Goal: Task Accomplishment & Management: Manage account settings

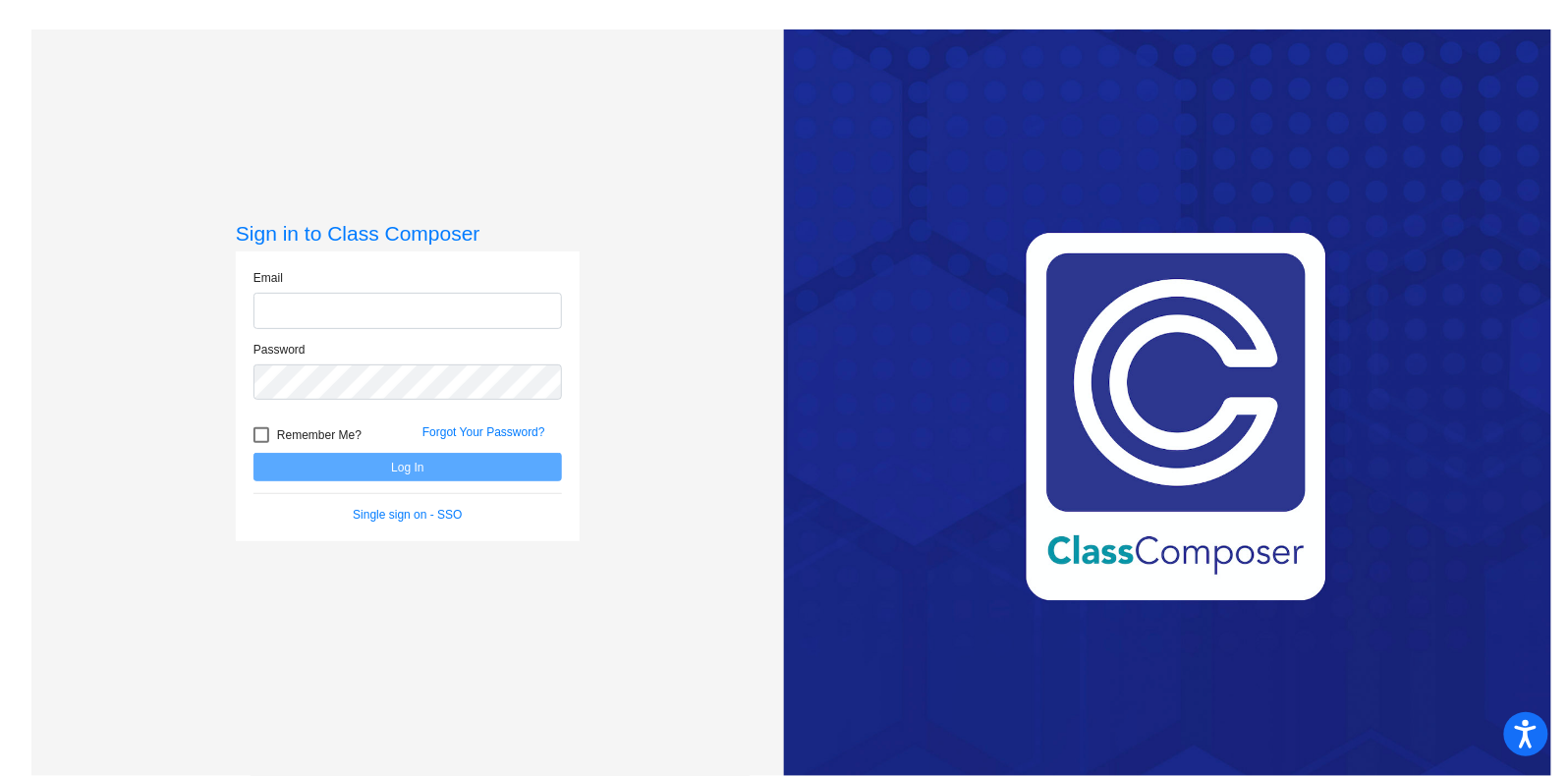
type input "[PERSON_NAME][EMAIL_ADDRESS][PERSON_NAME][DOMAIN_NAME]"
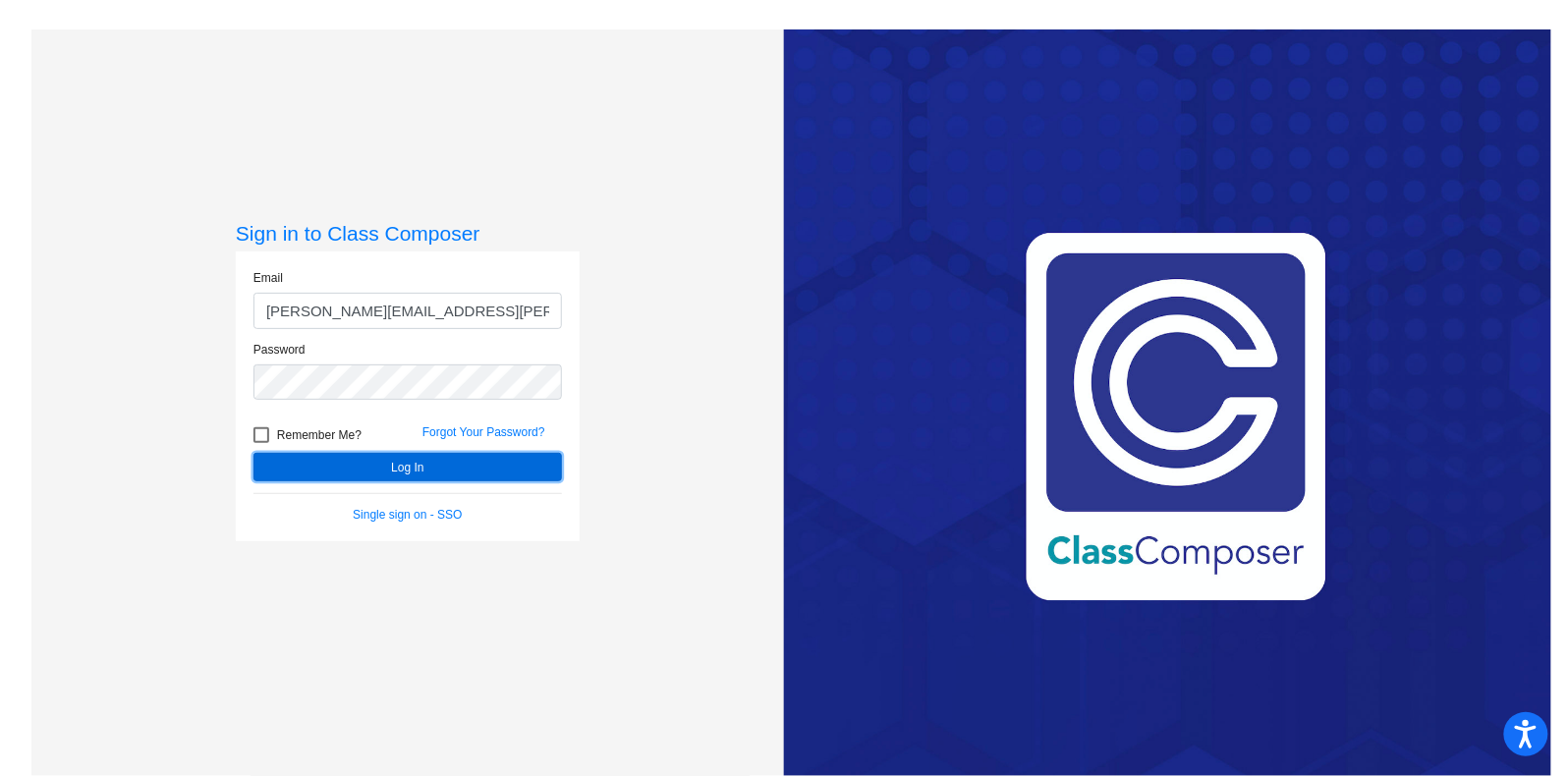
click at [292, 468] on button "Log In" at bounding box center [408, 467] width 308 height 28
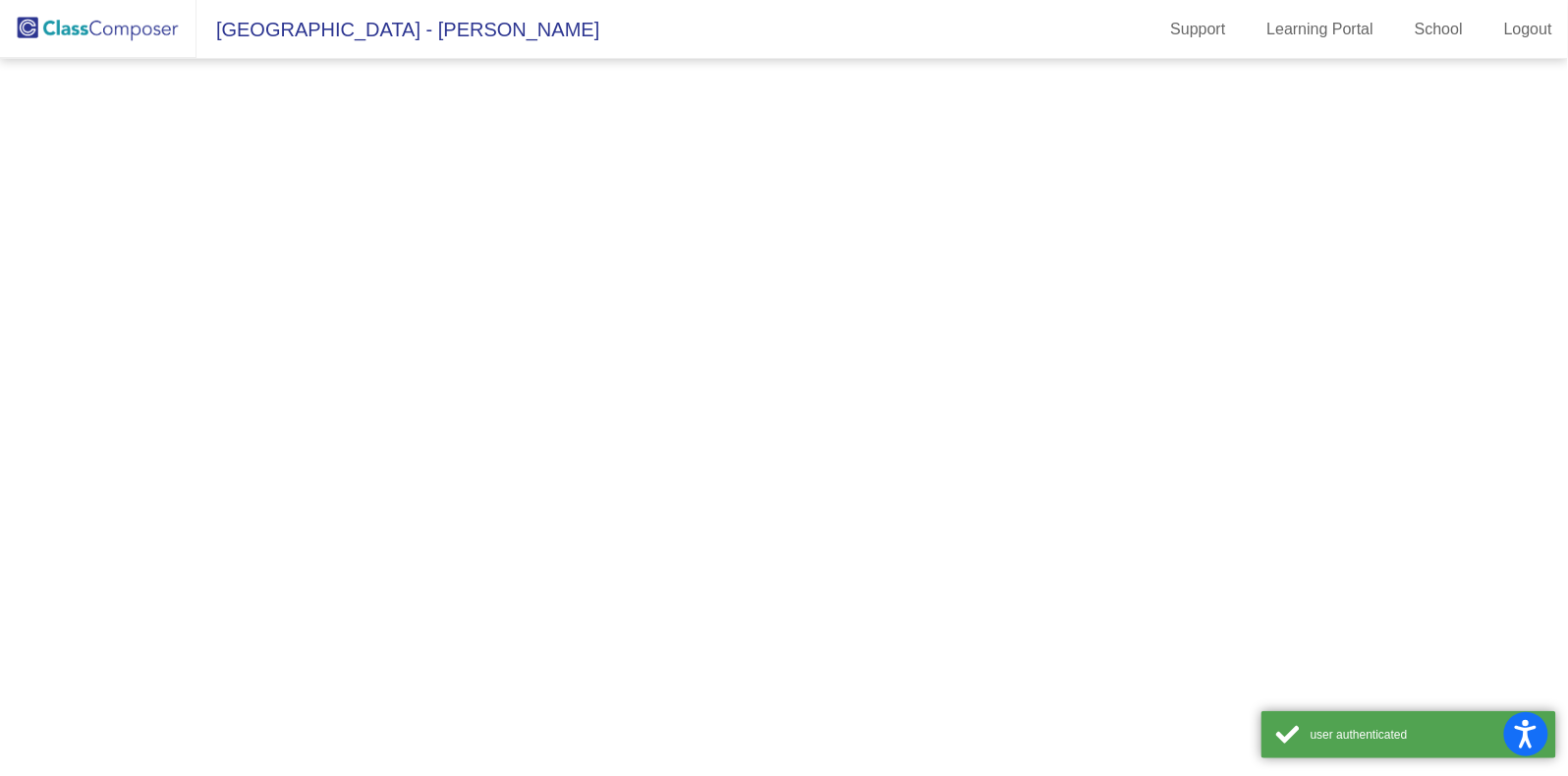
click at [256, 435] on mat-sidenav-content at bounding box center [784, 417] width 1568 height 717
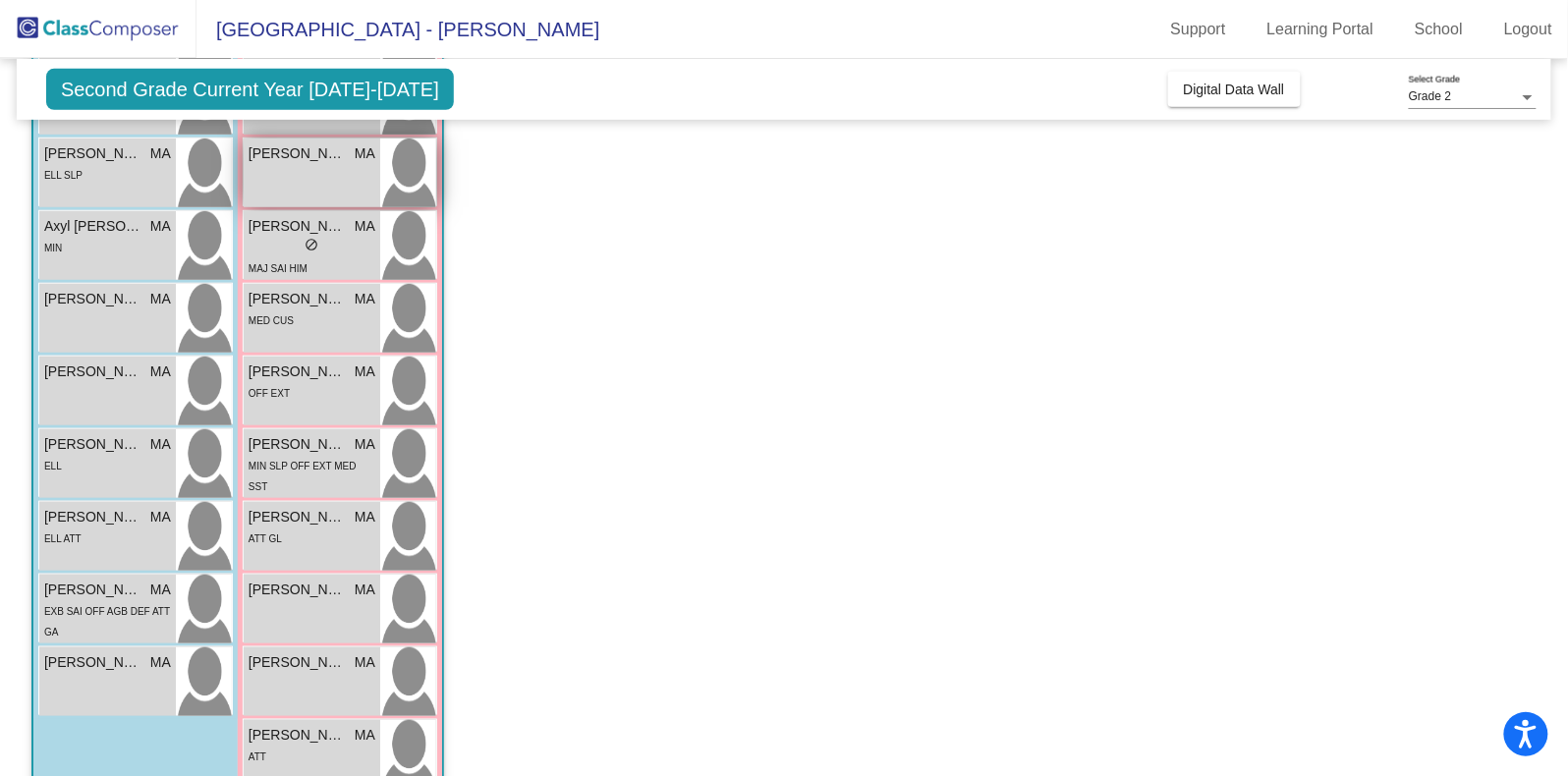
scroll to position [368, 0]
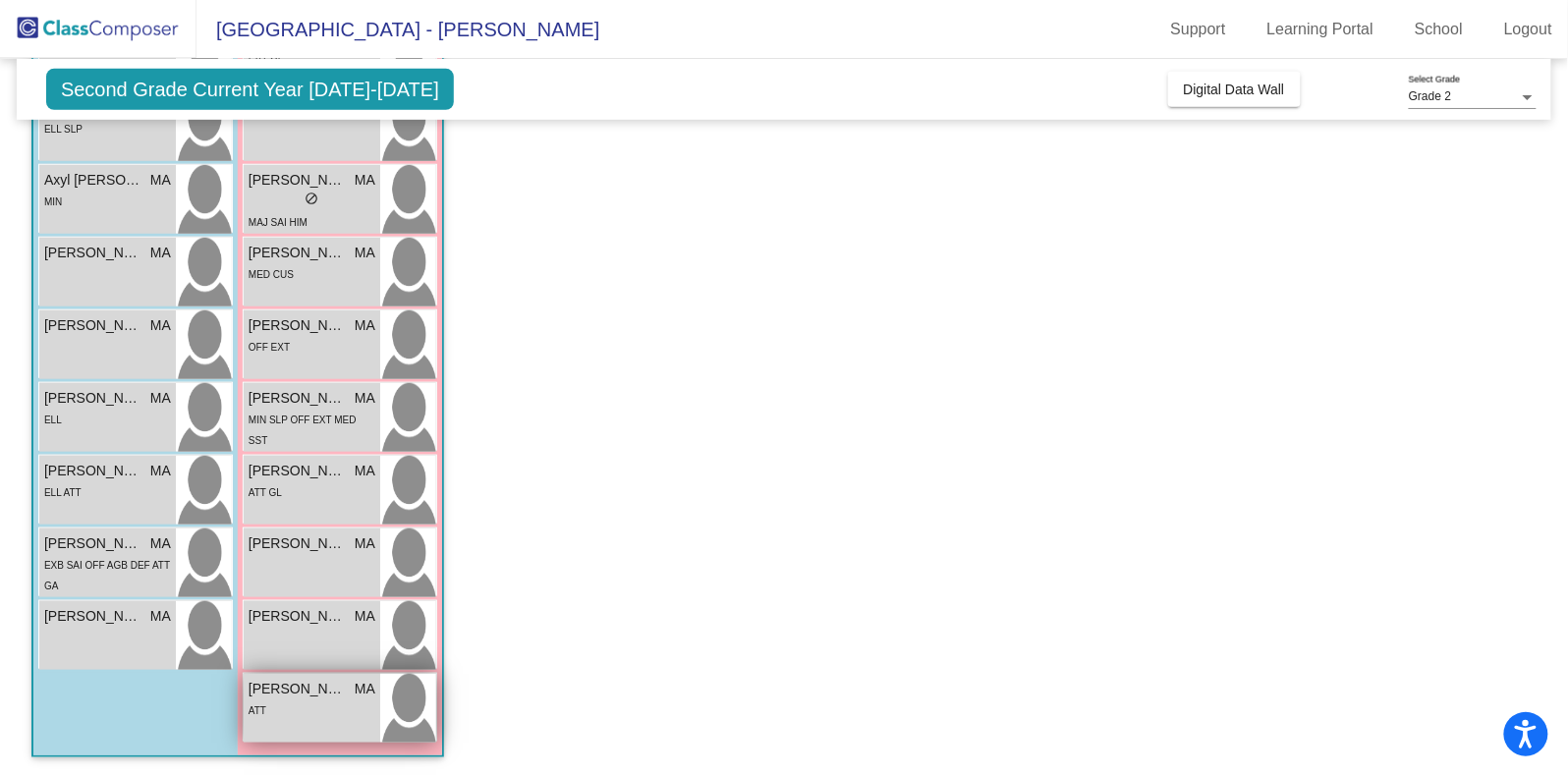
click at [318, 708] on div "ATT" at bounding box center [311, 709] width 127 height 21
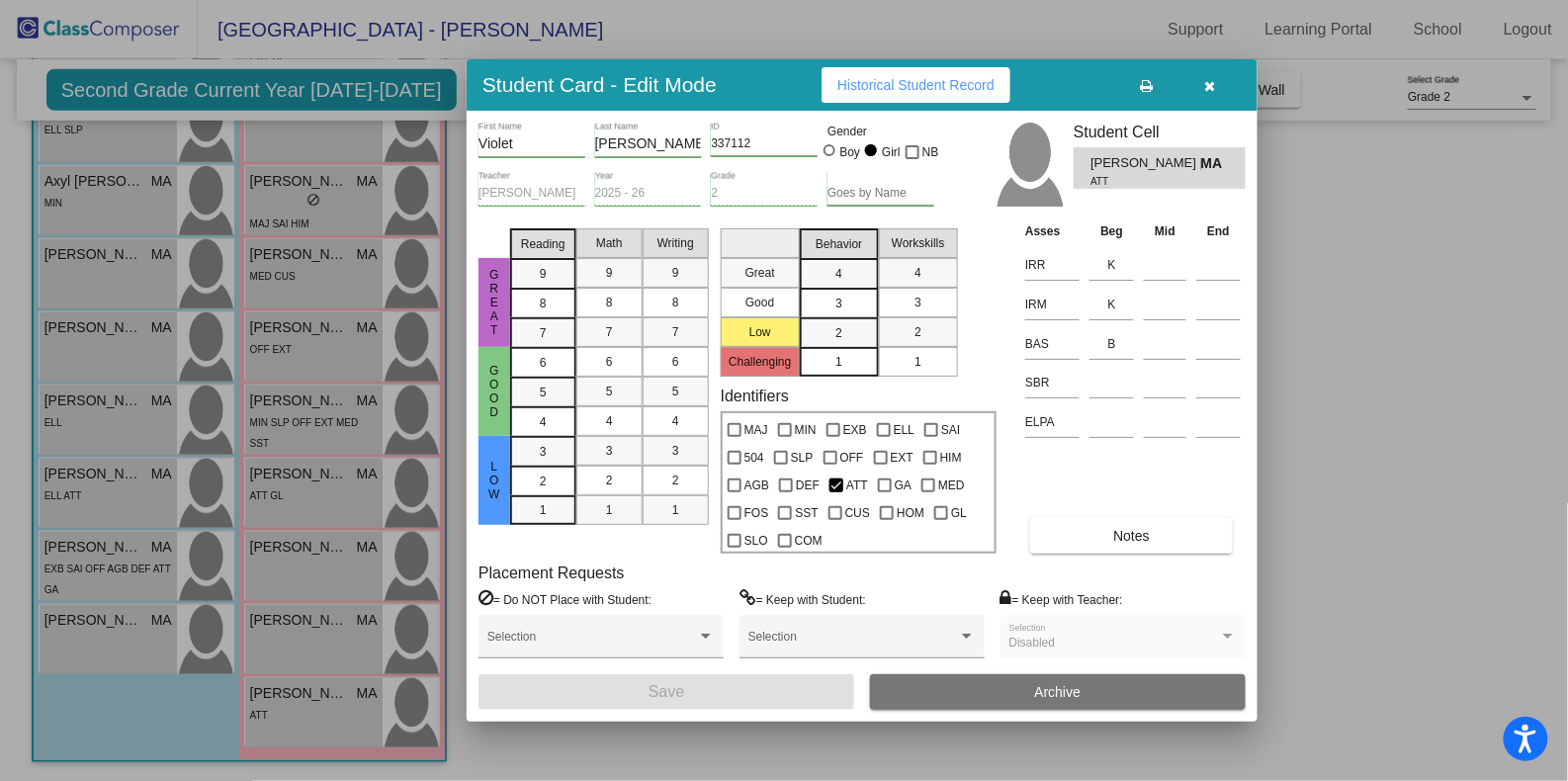
click at [1205, 87] on icon "button" at bounding box center [1210, 86] width 11 height 14
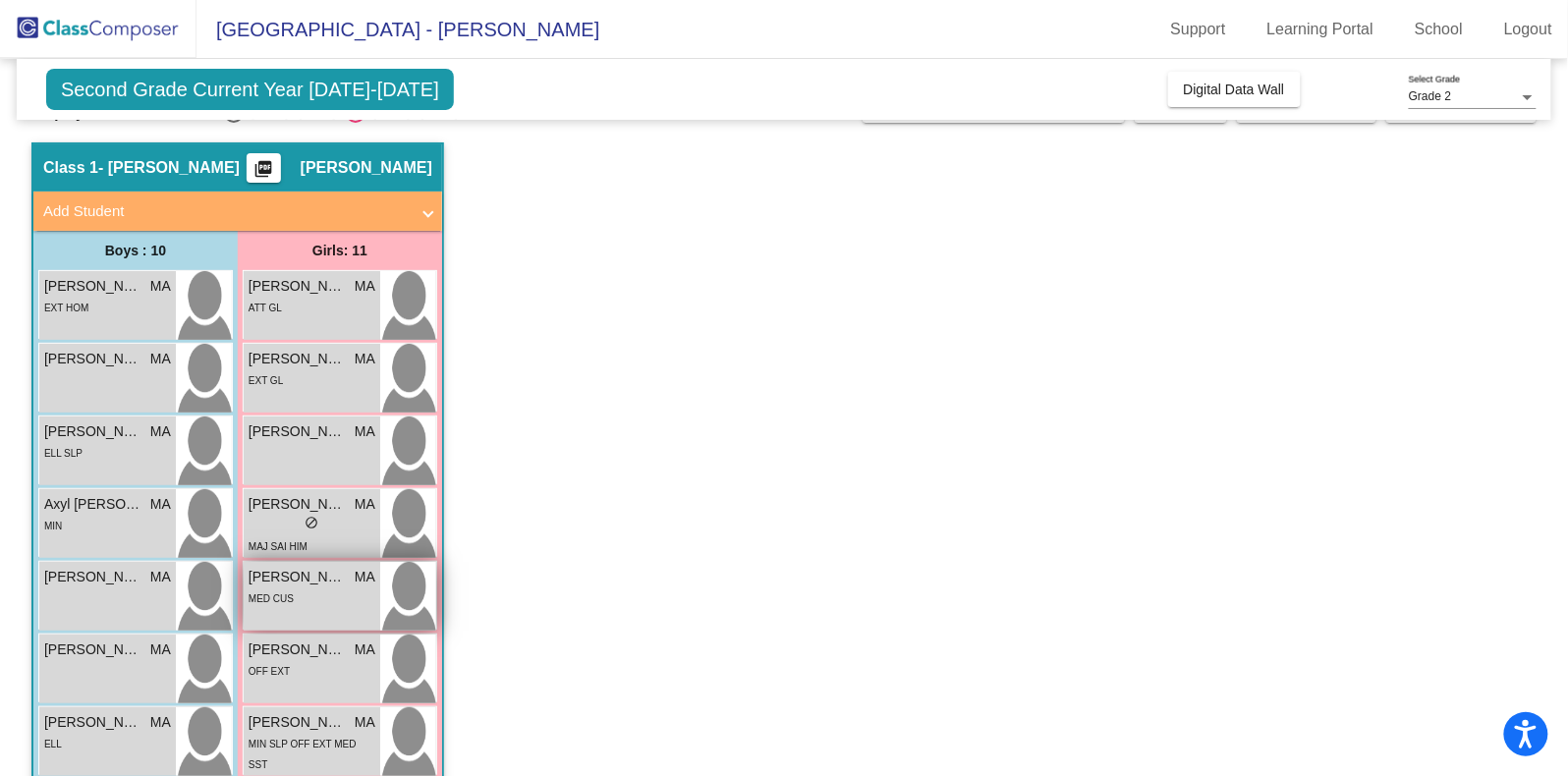
scroll to position [0, 0]
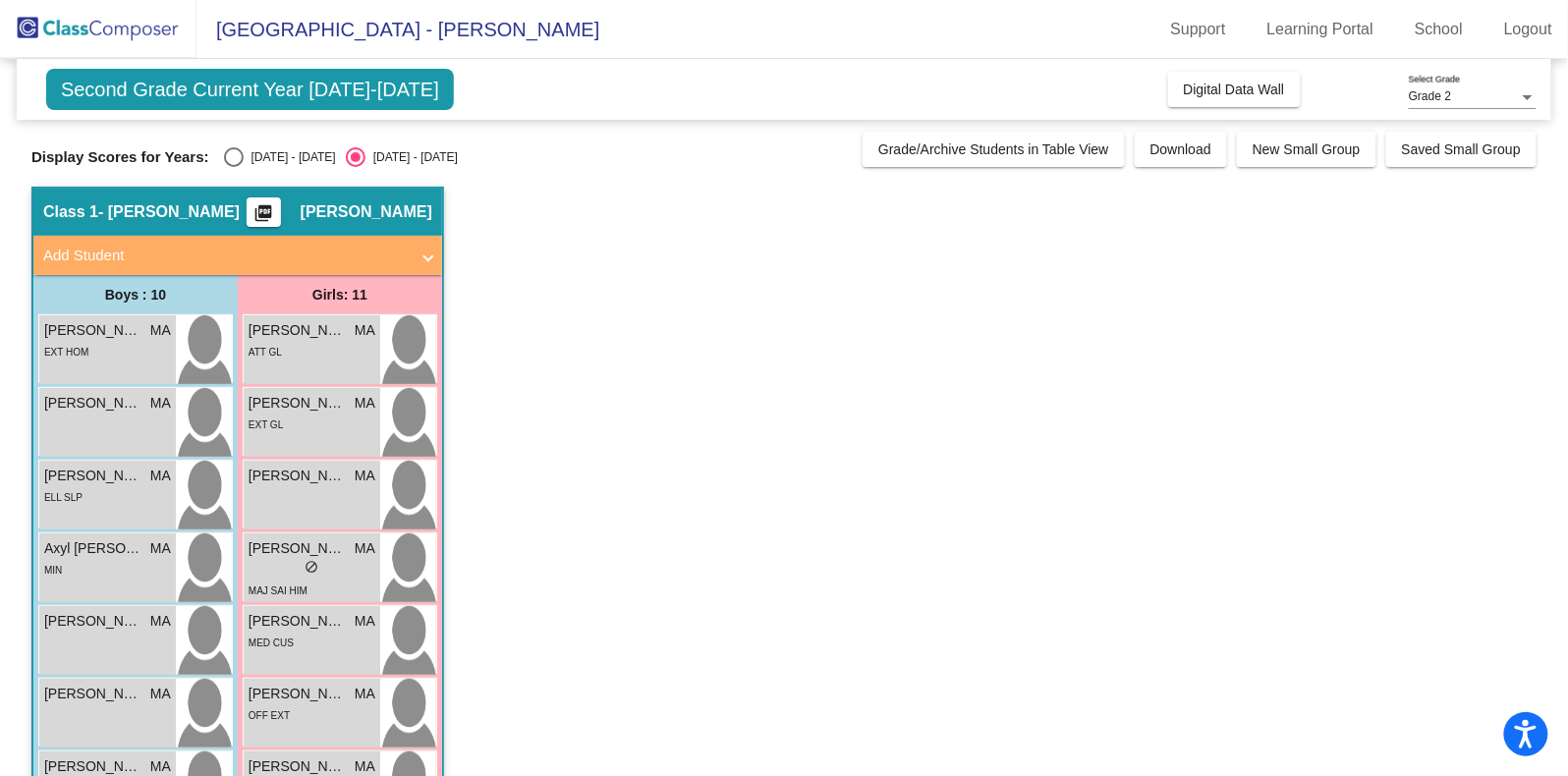
click at [232, 152] on div "Select an option" at bounding box center [234, 157] width 20 height 20
click at [233, 167] on input "[DATE] - [DATE]" at bounding box center [233, 167] width 1 height 1
radio input "true"
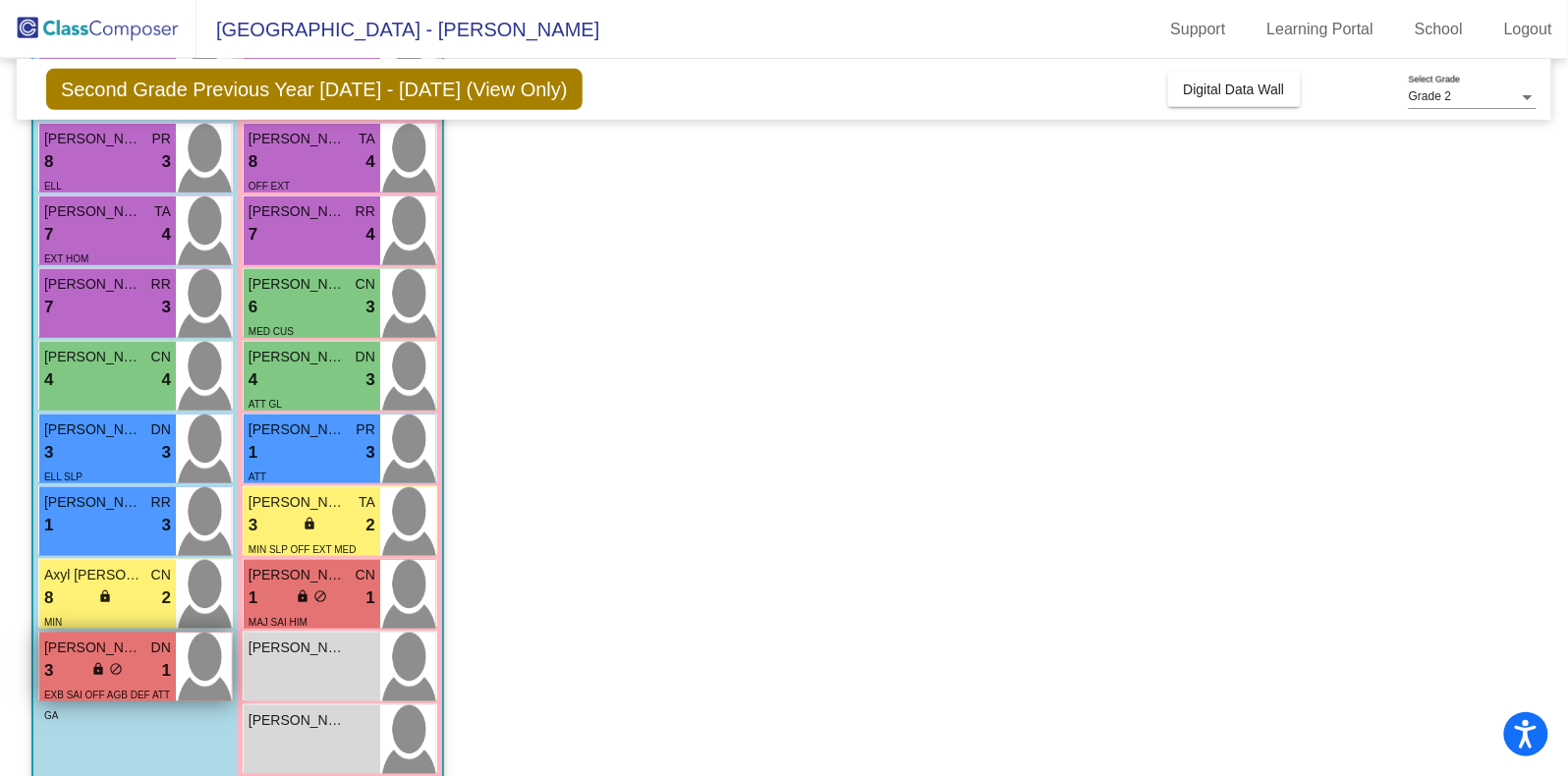
scroll to position [368, 0]
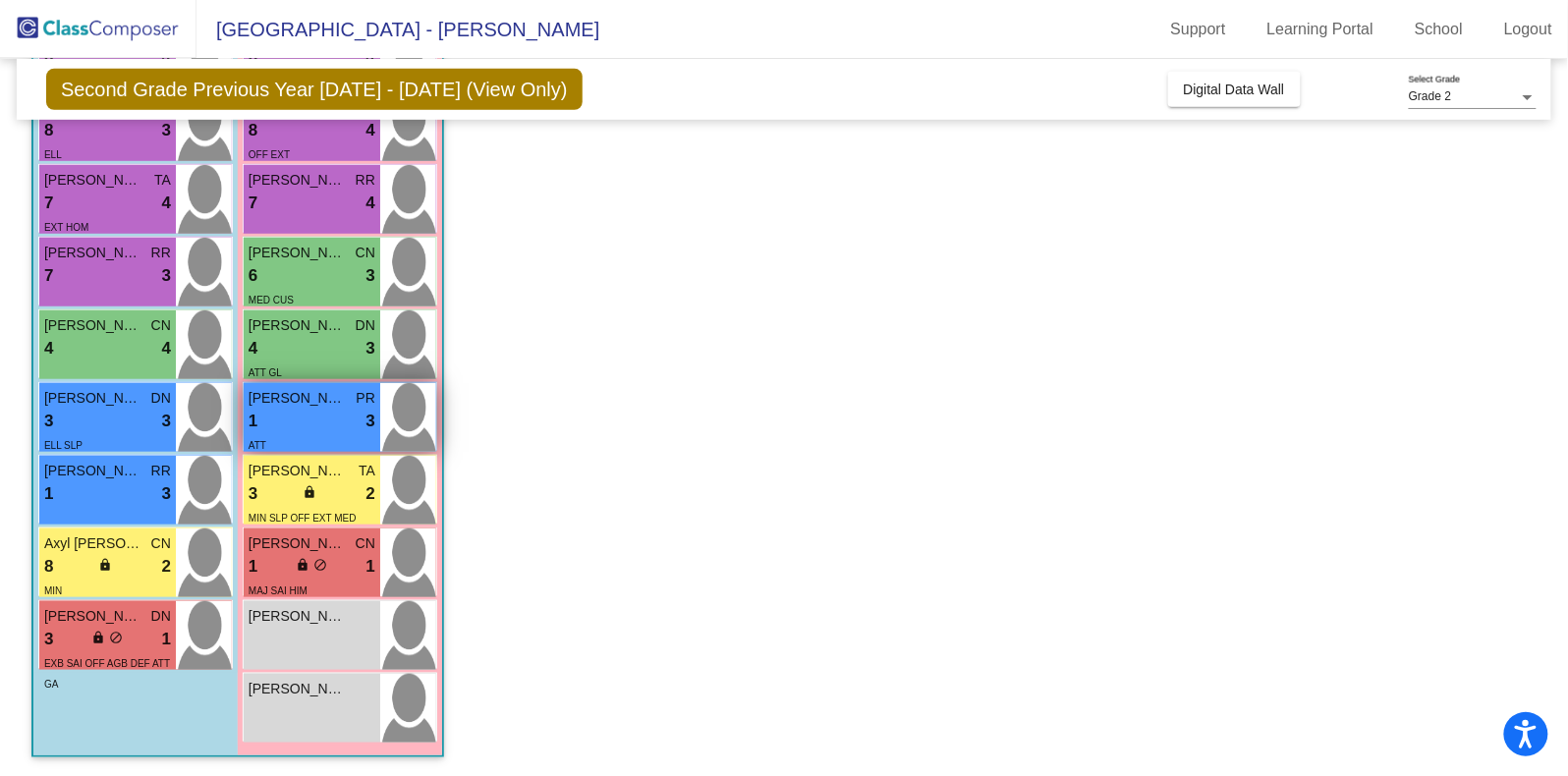
click at [310, 418] on div "1 lock do_not_disturb_alt 3" at bounding box center [311, 421] width 127 height 26
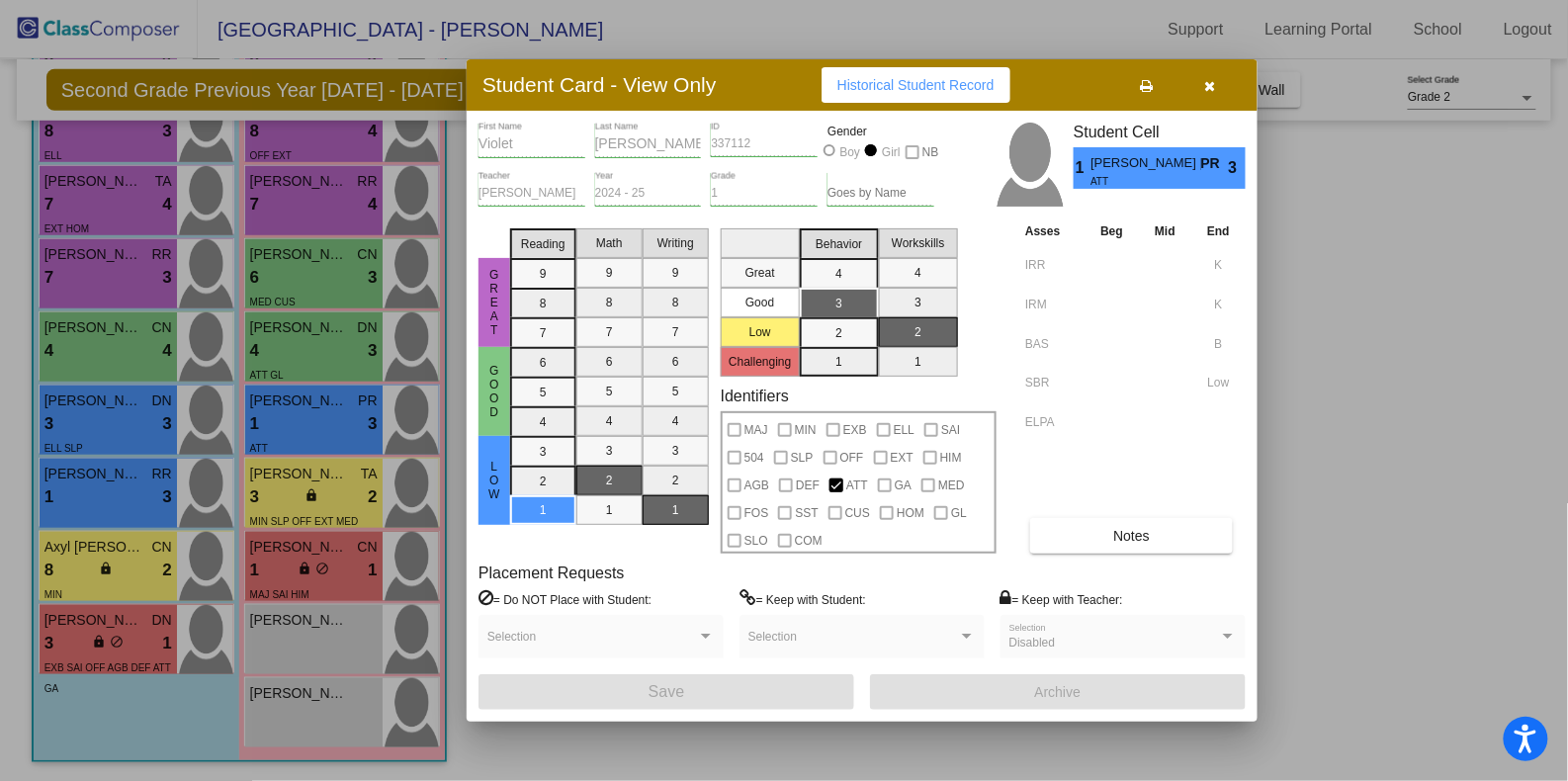
click at [1211, 87] on icon "button" at bounding box center [1210, 86] width 11 height 14
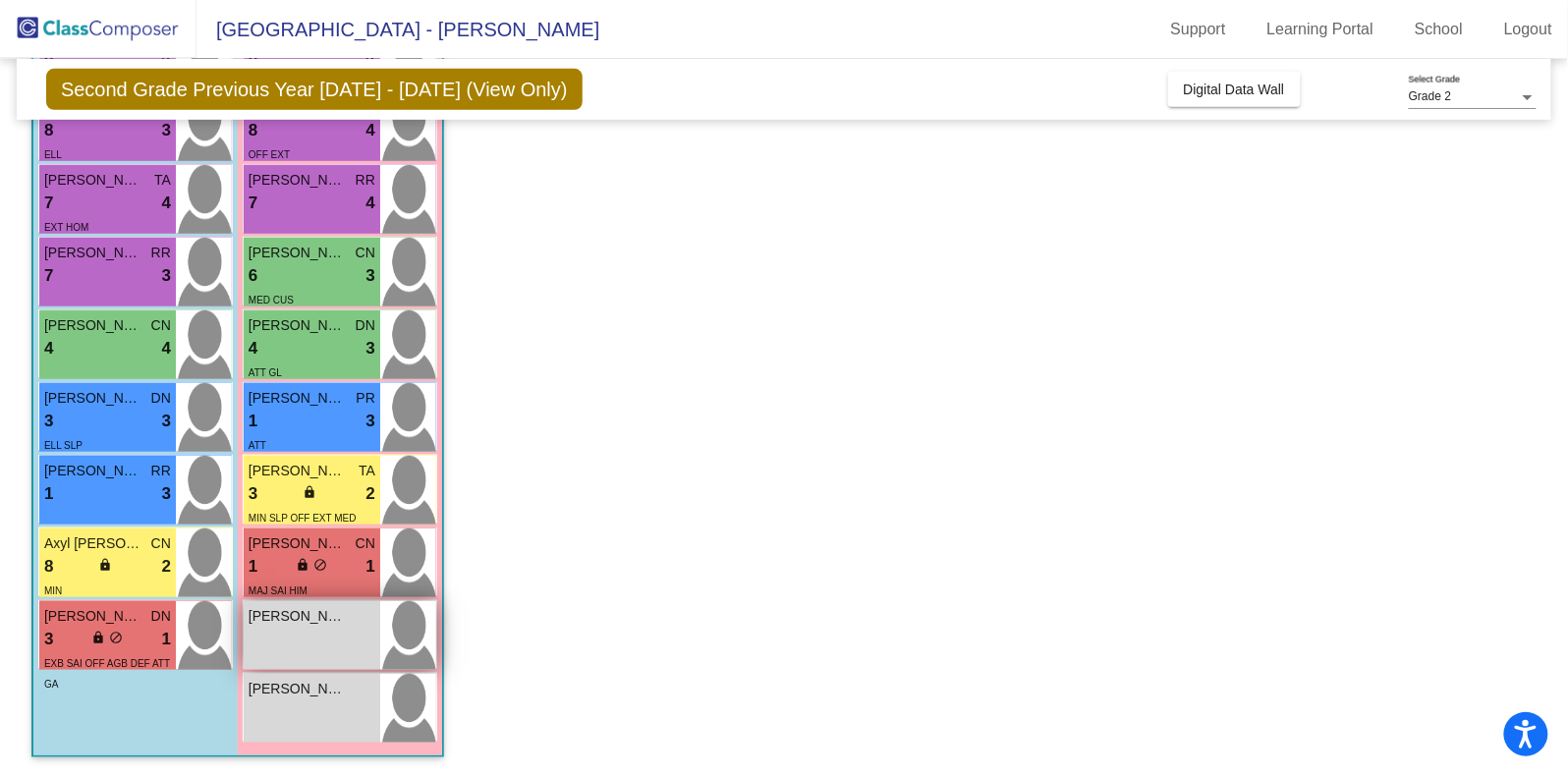
click at [286, 642] on div "[PERSON_NAME] lock do_not_disturb_alt" at bounding box center [311, 636] width 137 height 69
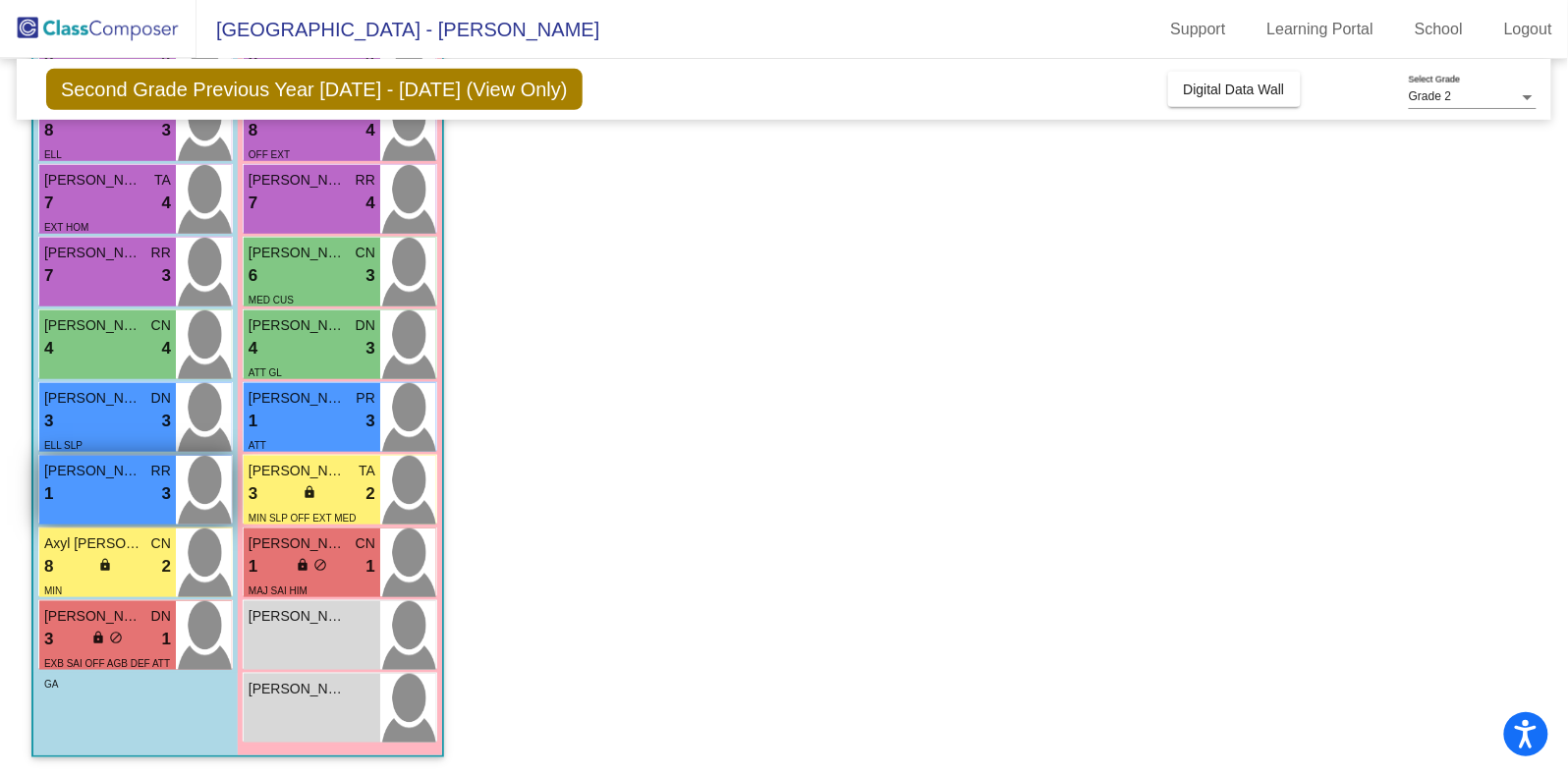
click at [110, 477] on span "[PERSON_NAME]" at bounding box center [93, 471] width 98 height 21
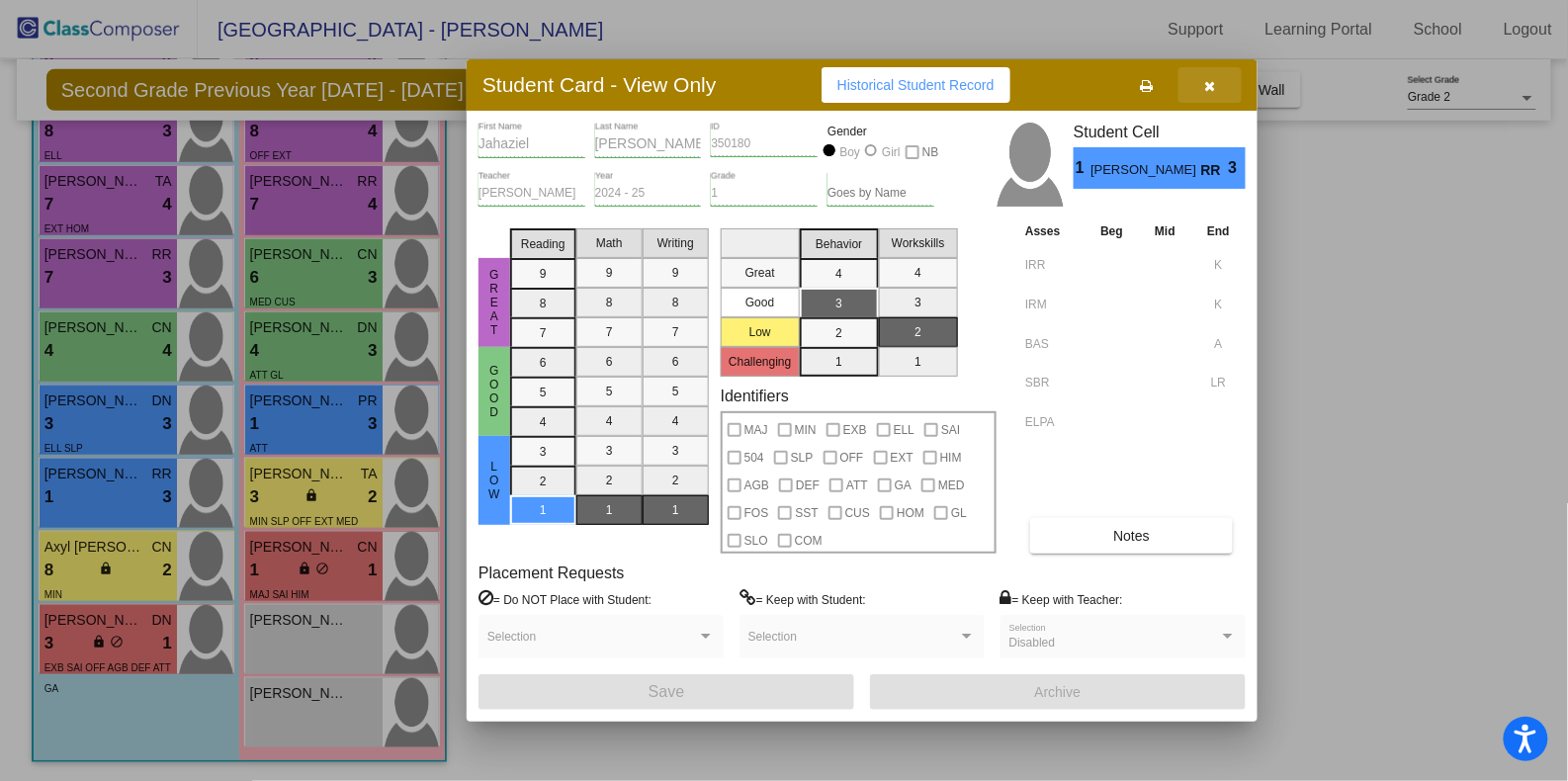
click at [1205, 86] on icon "button" at bounding box center [1210, 86] width 11 height 14
